Goal: Task Accomplishment & Management: Use online tool/utility

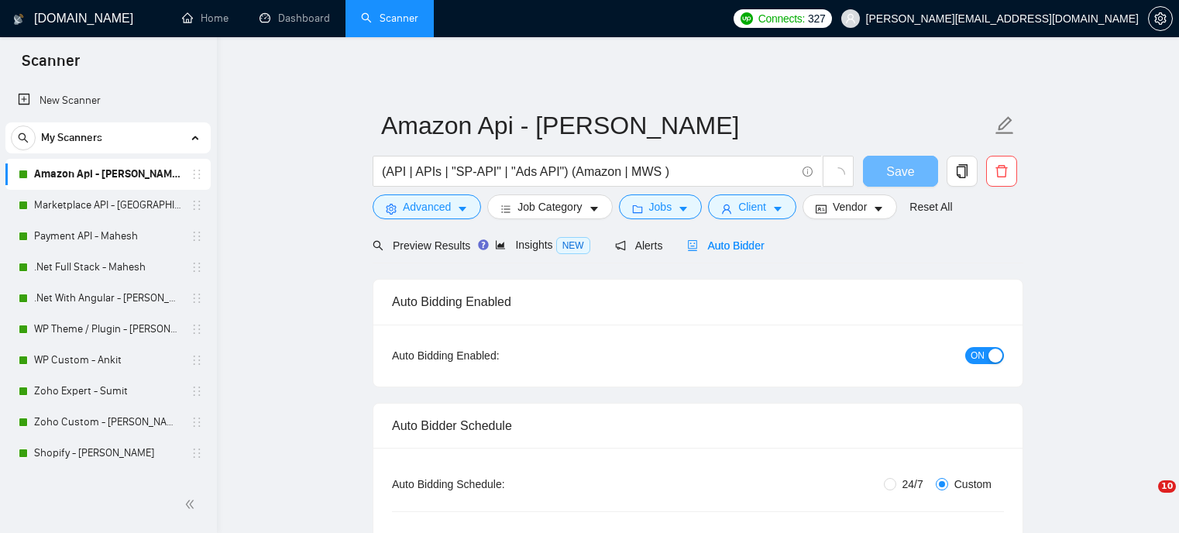
radio input "false"
radio input "true"
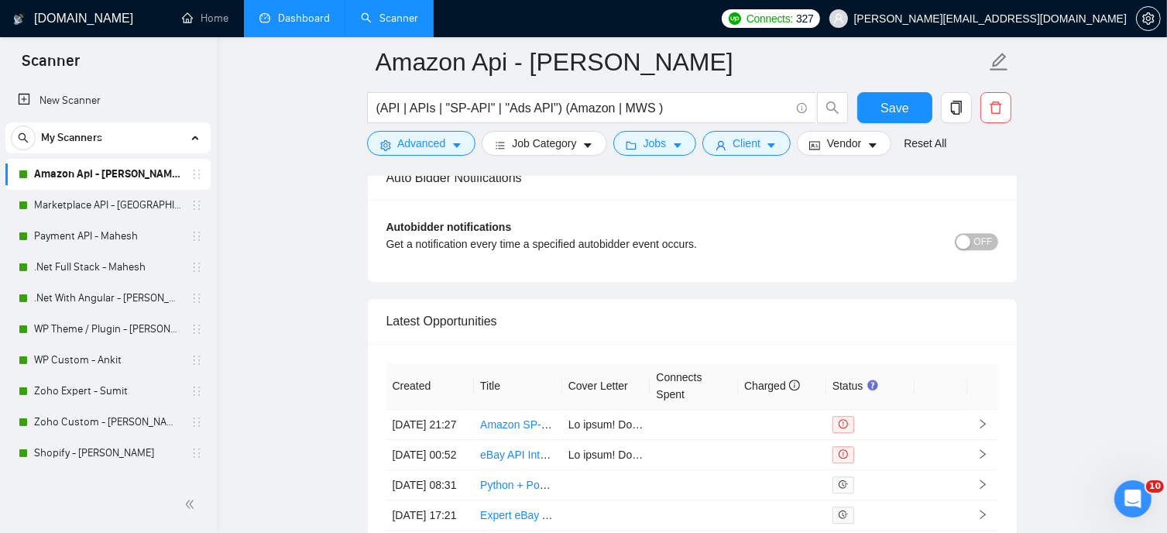
click at [288, 16] on link "Dashboard" at bounding box center [294, 18] width 70 height 13
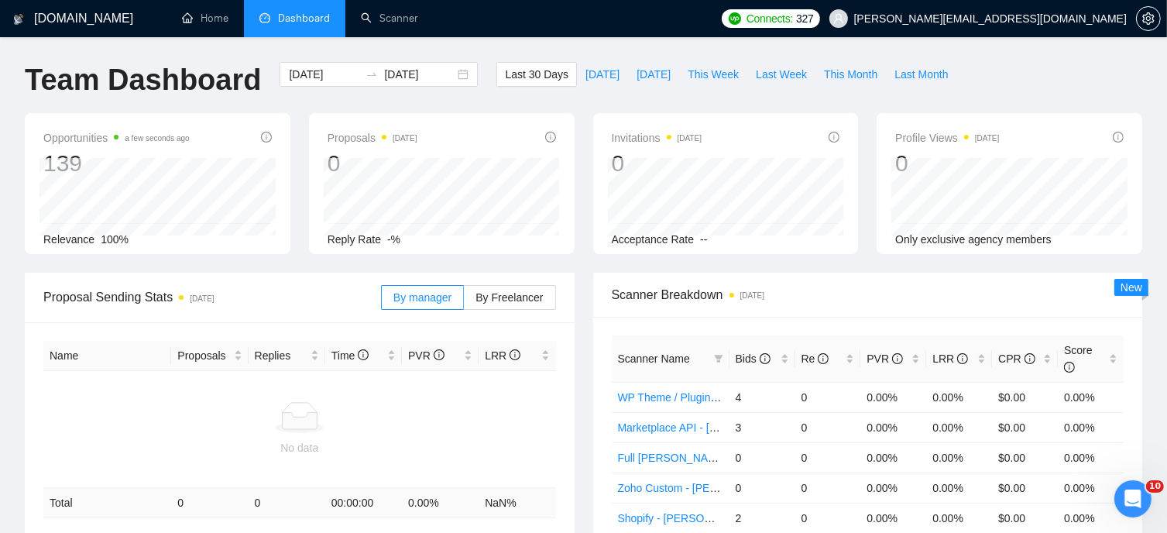
click at [9, 84] on div "[DOMAIN_NAME] Home Dashboard Scanner Connects: 327 [PERSON_NAME][EMAIL_ADDRESS]…" at bounding box center [583, 509] width 1167 height 1018
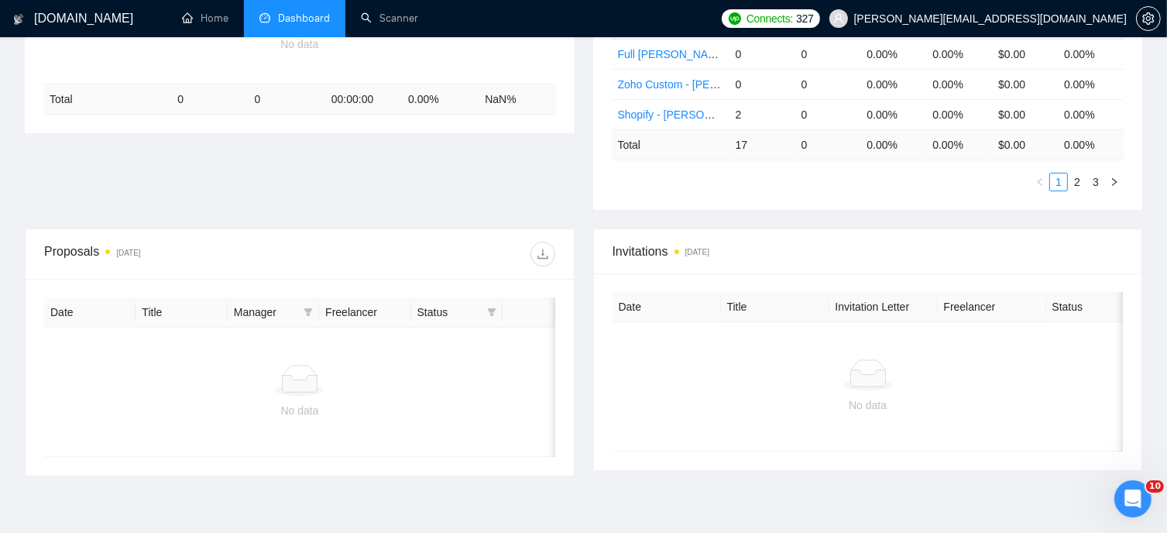
scroll to position [477, 0]
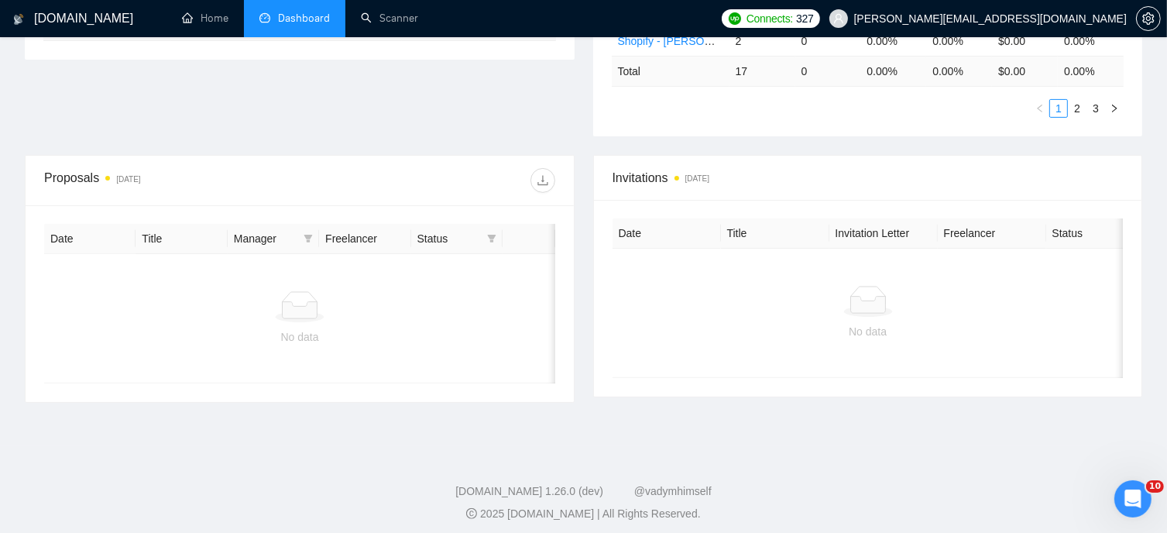
click at [750, 438] on div "[DOMAIN_NAME] Home Dashboard Scanner Connects: 327 [PERSON_NAME][EMAIL_ADDRESS]…" at bounding box center [583, 32] width 1167 height 1018
